Goal: Unclear: Browse casually

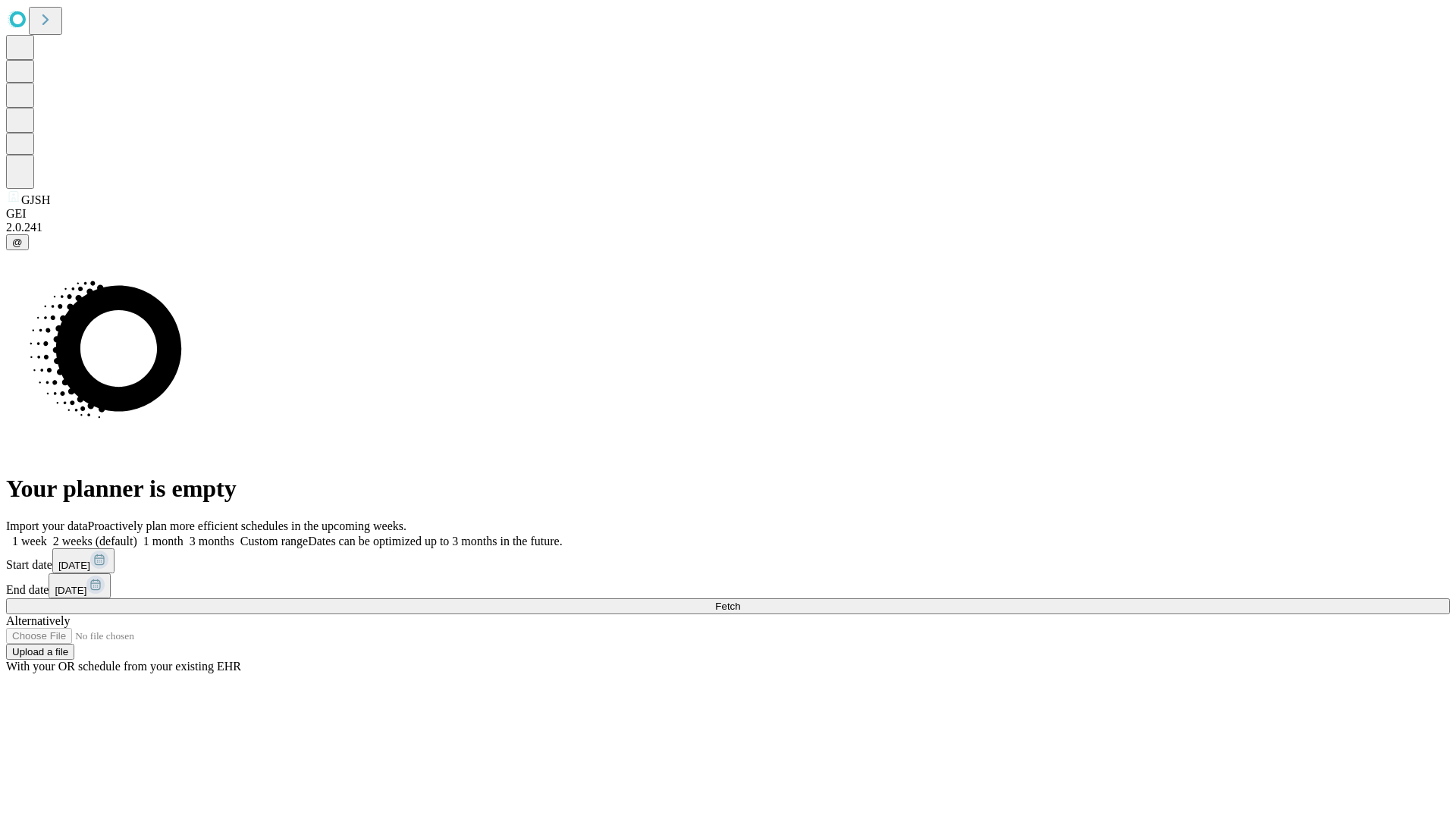
click at [741, 600] on span "Fetch" at bounding box center [728, 605] width 25 height 11
